Goal: Task Accomplishment & Management: Complete application form

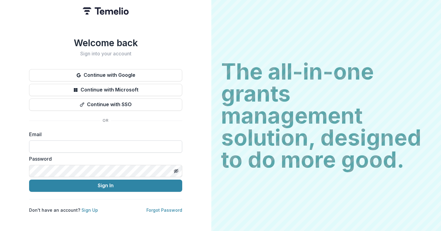
click at [86, 145] on input at bounding box center [105, 147] width 153 height 12
type input "**********"
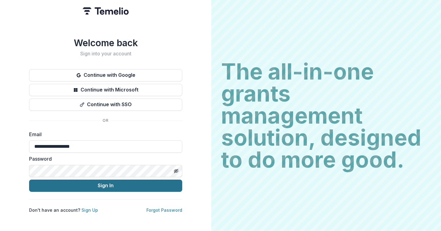
click at [78, 184] on button "Sign In" at bounding box center [105, 186] width 153 height 12
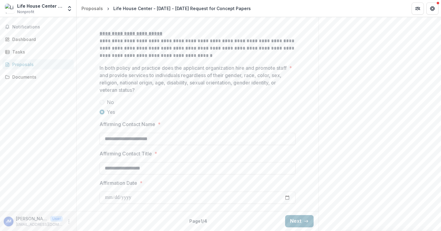
click at [296, 220] on button "Next" at bounding box center [299, 221] width 28 height 12
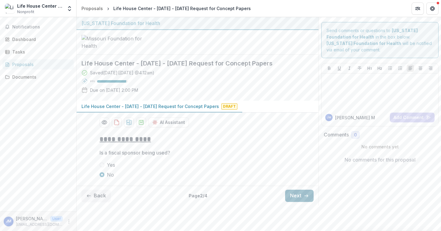
scroll to position [21, 0]
click at [295, 202] on button "Next" at bounding box center [299, 196] width 28 height 12
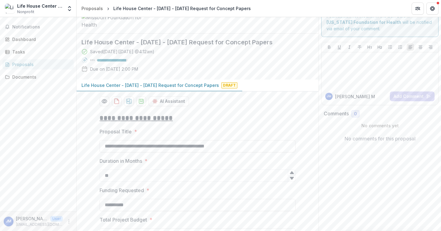
scroll to position [637, 0]
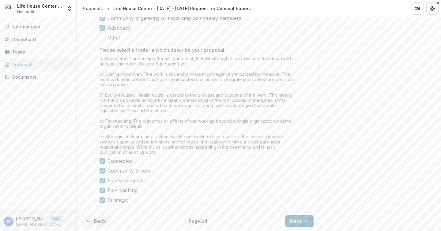
click at [296, 221] on button "Next" at bounding box center [299, 221] width 28 height 12
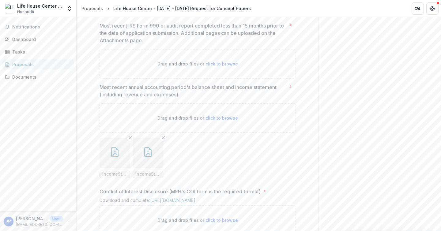
scroll to position [497, 0]
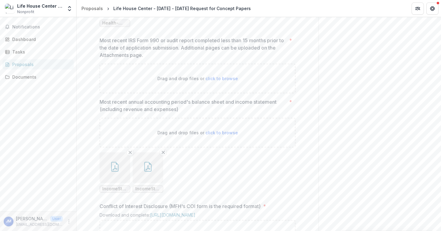
click at [220, 81] on span "click to browse" at bounding box center [221, 78] width 32 height 5
type input "**********"
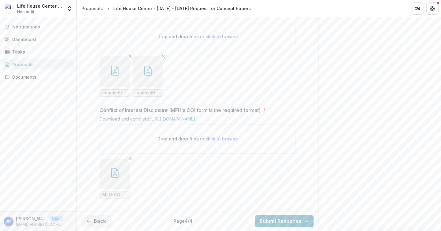
scroll to position [700, 0]
click at [96, 218] on button "Back" at bounding box center [95, 221] width 29 height 12
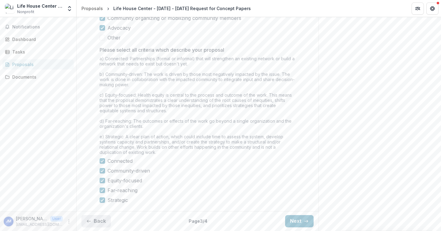
click at [96, 218] on button "Back" at bounding box center [95, 221] width 29 height 12
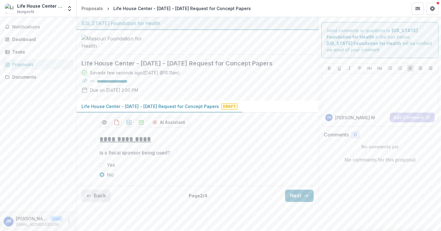
click at [96, 202] on button "Back" at bounding box center [95, 196] width 29 height 12
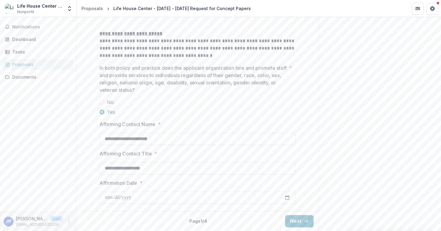
scroll to position [830, 0]
click at [294, 223] on button "Next" at bounding box center [299, 221] width 28 height 12
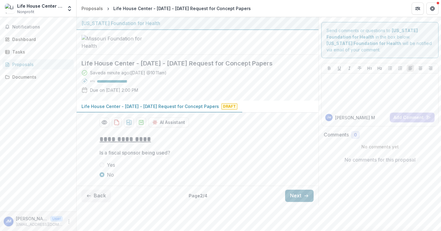
click at [295, 202] on button "Next" at bounding box center [299, 196] width 28 height 12
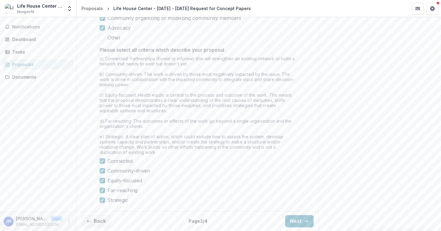
scroll to position [637, 0]
click at [276, 218] on div "Back Page 3 / 4 Next" at bounding box center [198, 221] width 242 height 20
click at [295, 221] on button "Next" at bounding box center [299, 221] width 28 height 12
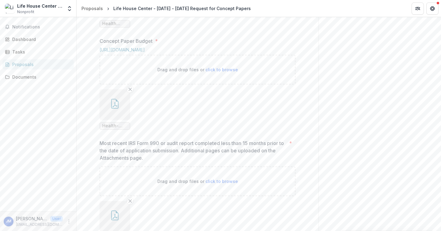
scroll to position [394, 0]
click at [114, 107] on icon "button" at bounding box center [114, 104] width 5 height 5
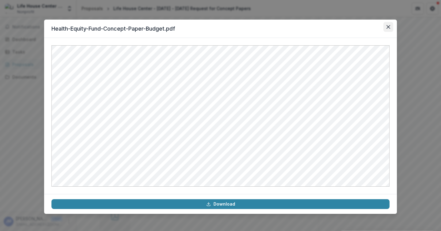
click at [386, 24] on button "Close" at bounding box center [388, 27] width 10 height 10
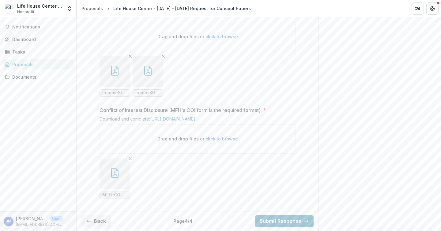
scroll to position [700, 0]
click at [290, 217] on button "Submit Response" at bounding box center [284, 221] width 59 height 12
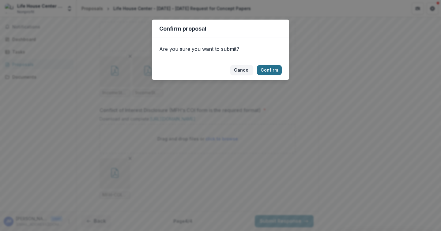
click at [268, 67] on button "Confirm" at bounding box center [269, 70] width 25 height 10
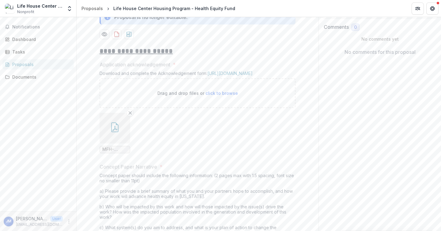
scroll to position [0, 0]
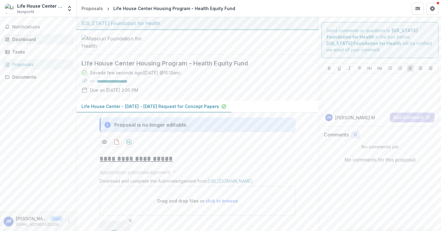
click at [26, 37] on div "Dashboard" at bounding box center [40, 39] width 57 height 6
